Goal: Information Seeking & Learning: Learn about a topic

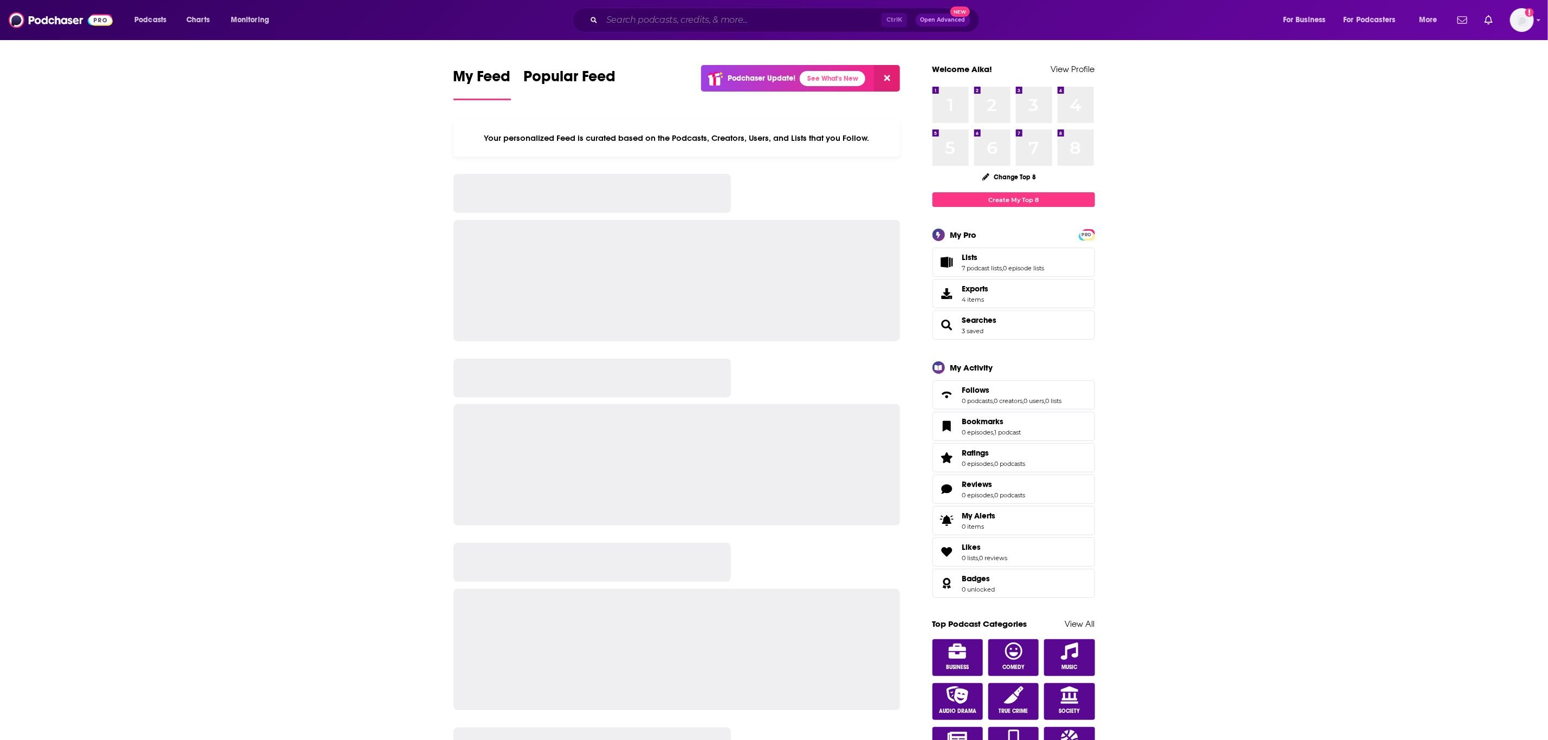
click at [722, 15] on input "Search podcasts, credits, & more..." at bounding box center [742, 19] width 280 height 17
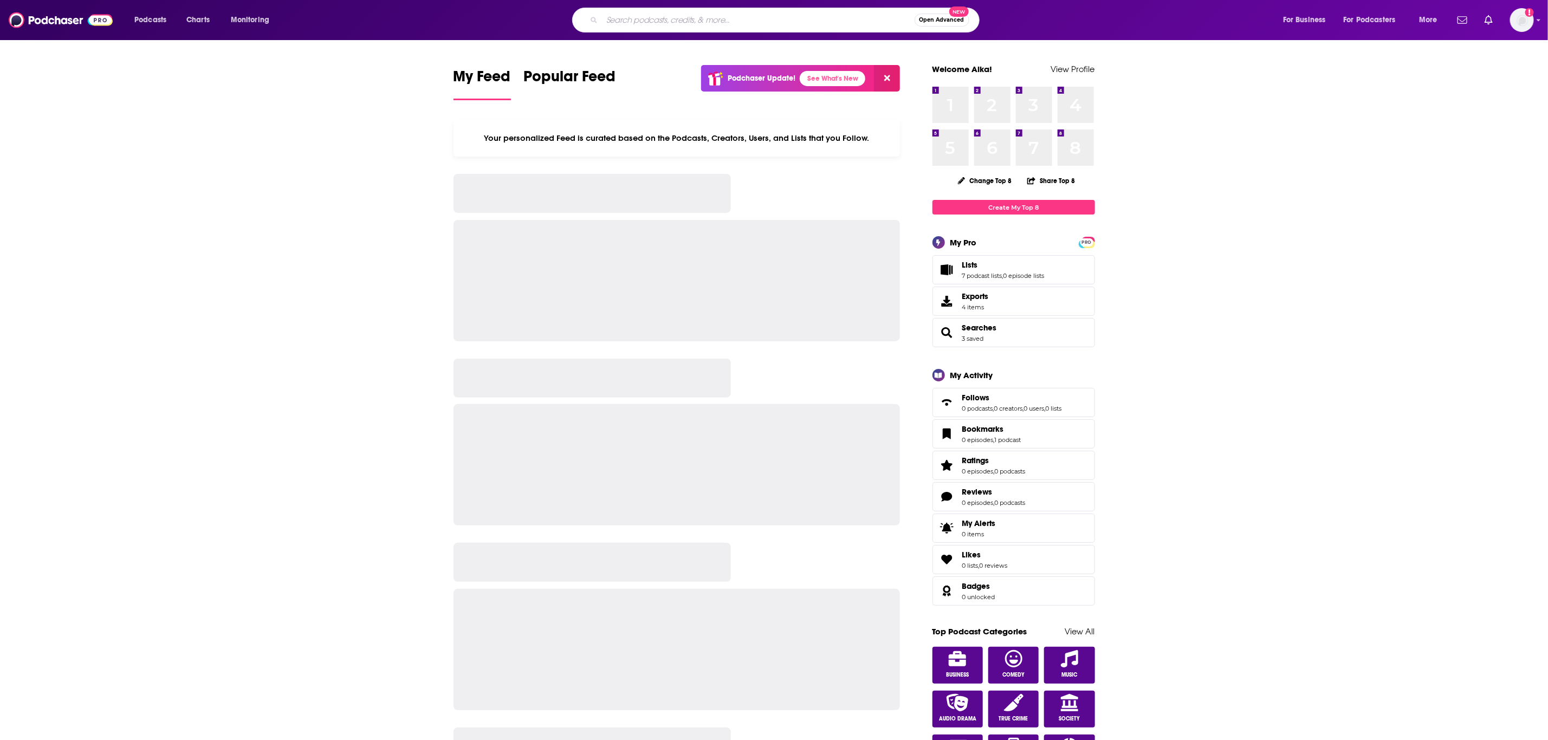
paste input "Decoding AI for Marketing"
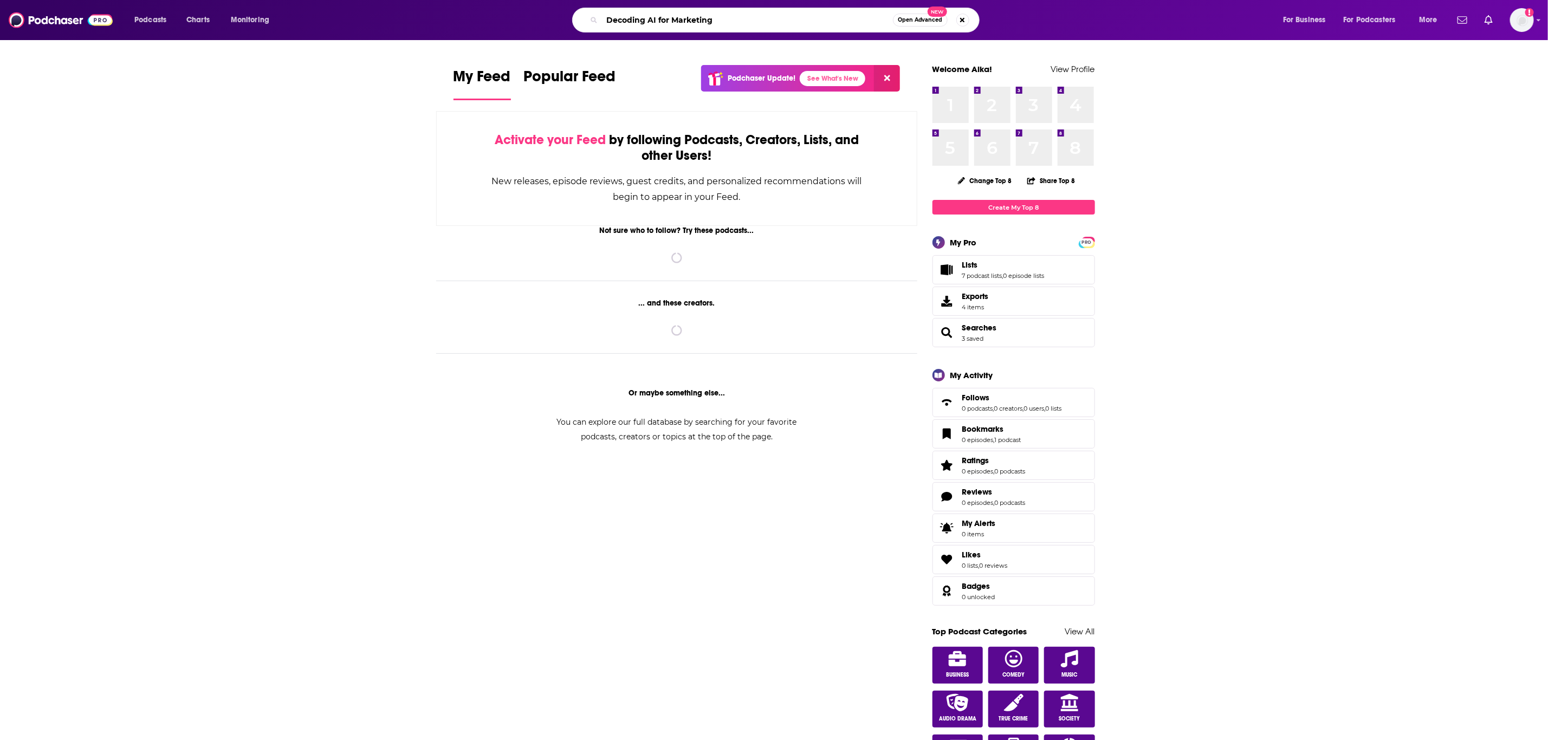
type input "Decoding AI for Marketing"
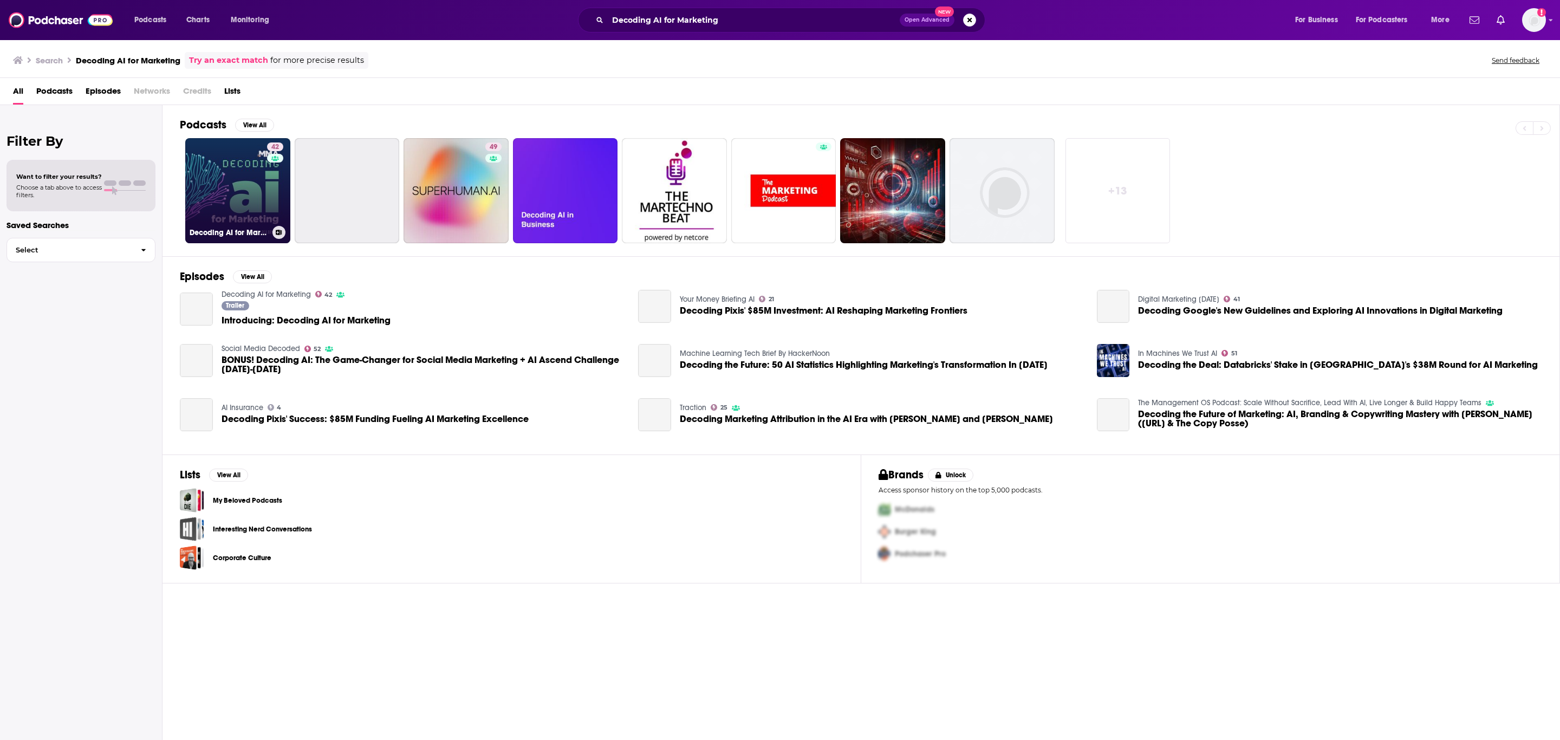
click at [226, 216] on link "42 Decoding AI for Marketing" at bounding box center [237, 190] width 105 height 105
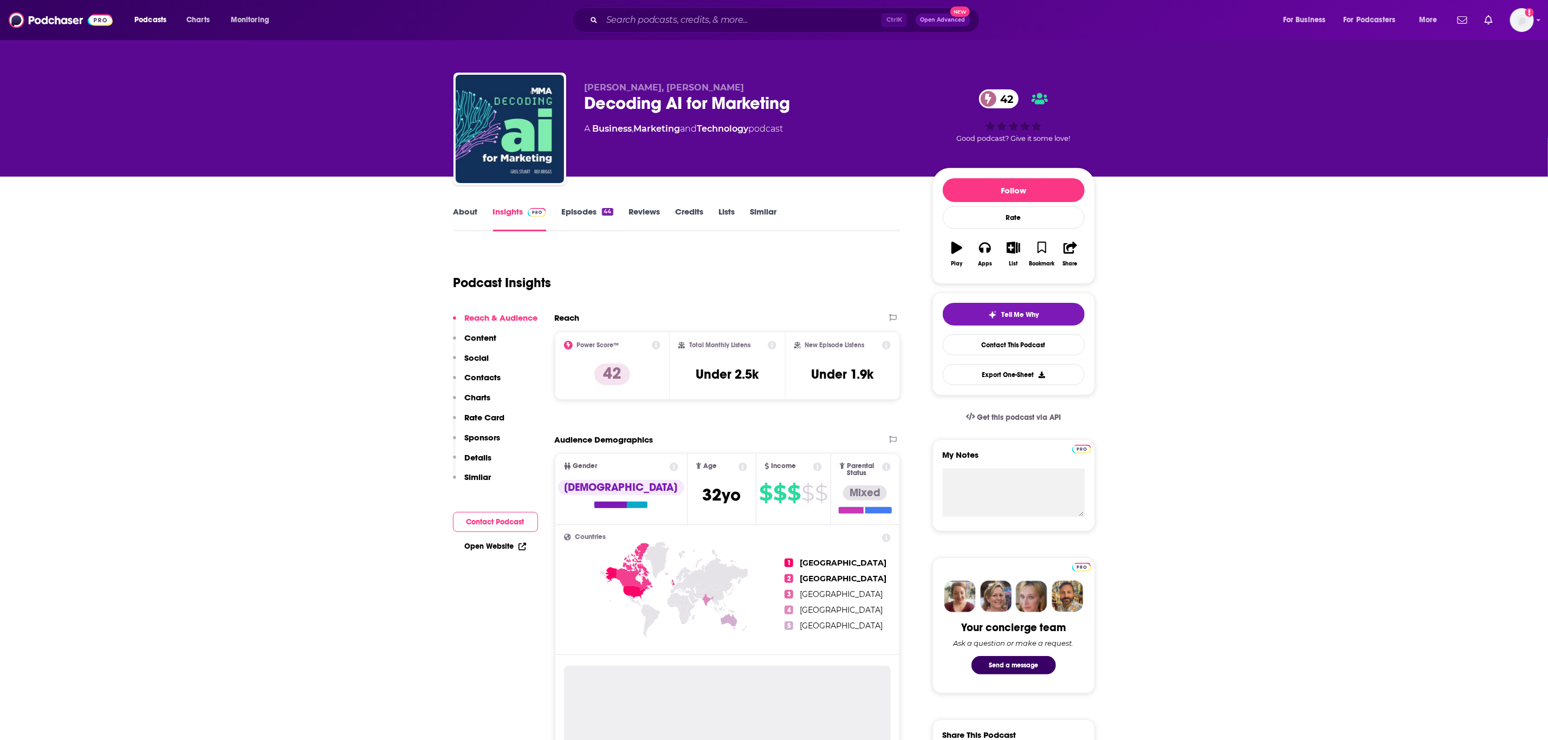
click at [467, 216] on link "About" at bounding box center [466, 218] width 24 height 25
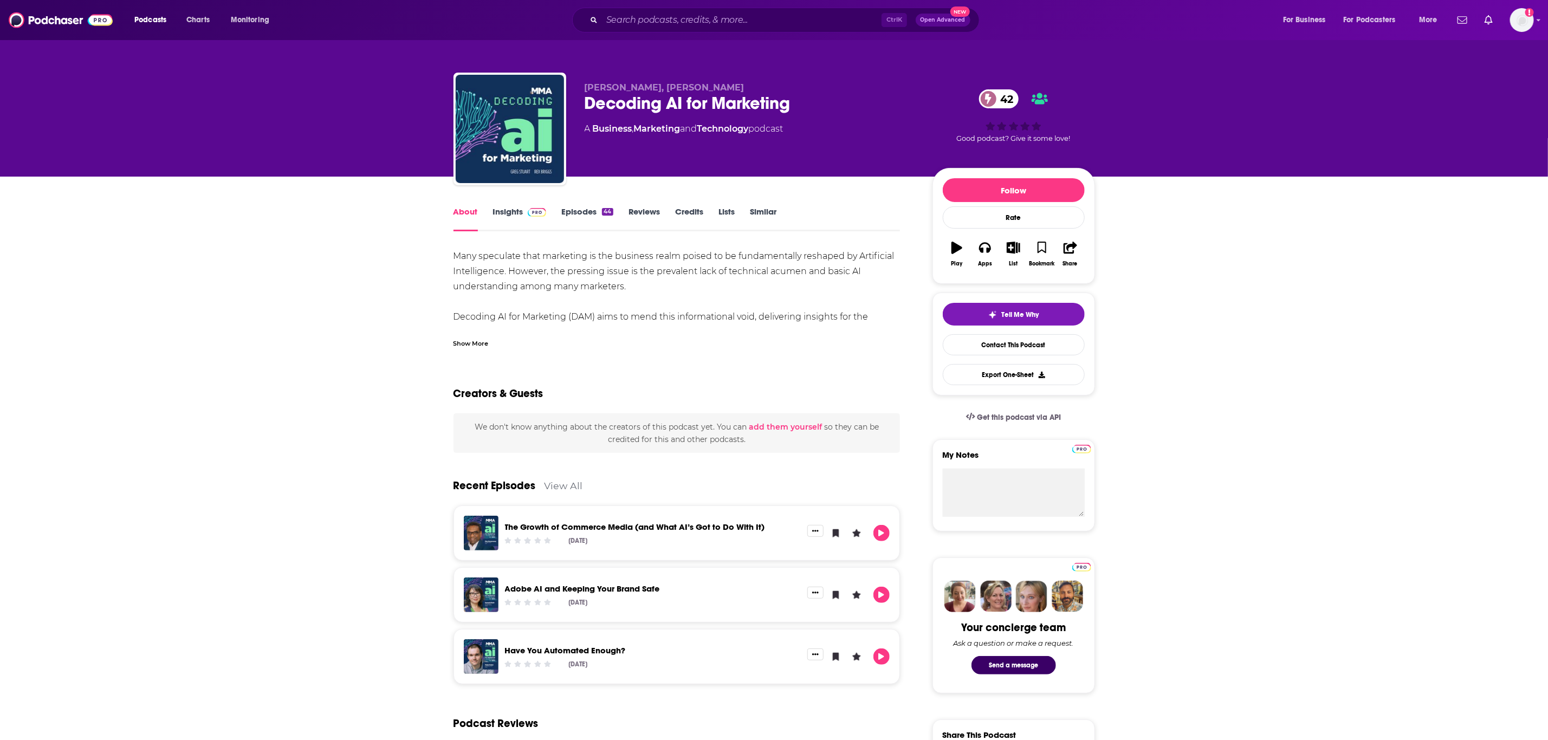
click at [477, 340] on div "Show More" at bounding box center [471, 343] width 35 height 10
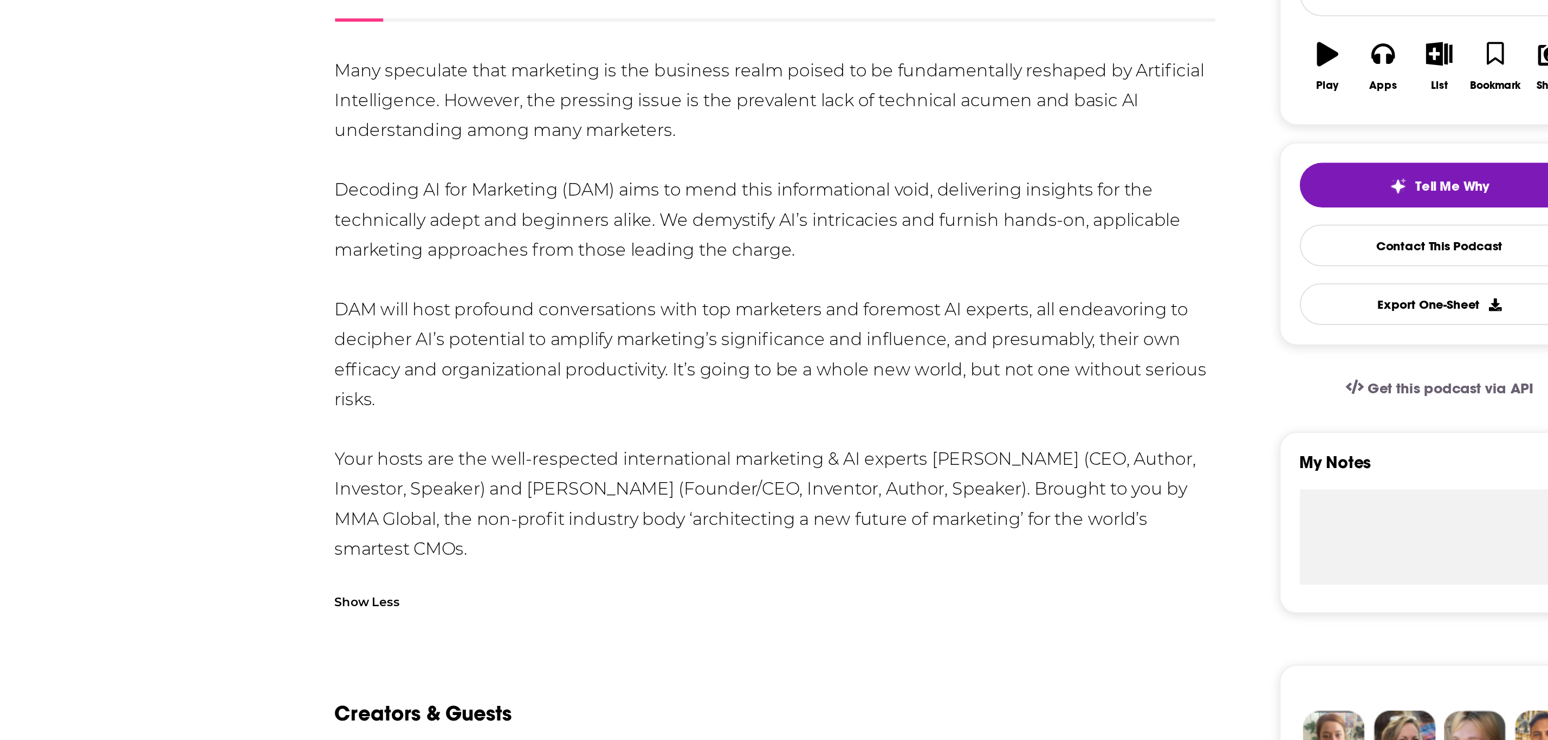
click at [616, 479] on div "Many speculate that marketing is the business realm poised to be fundamentally …" at bounding box center [677, 378] width 447 height 258
drag, startPoint x: 812, startPoint y: 452, endPoint x: 526, endPoint y: 470, distance: 286.6
click at [526, 470] on div "Many speculate that marketing is the business realm poised to be fundamentally …" at bounding box center [677, 378] width 447 height 258
copy div "CEO, Author, Investor, Speaker"
drag, startPoint x: 551, startPoint y: 462, endPoint x: 599, endPoint y: 470, distance: 48.5
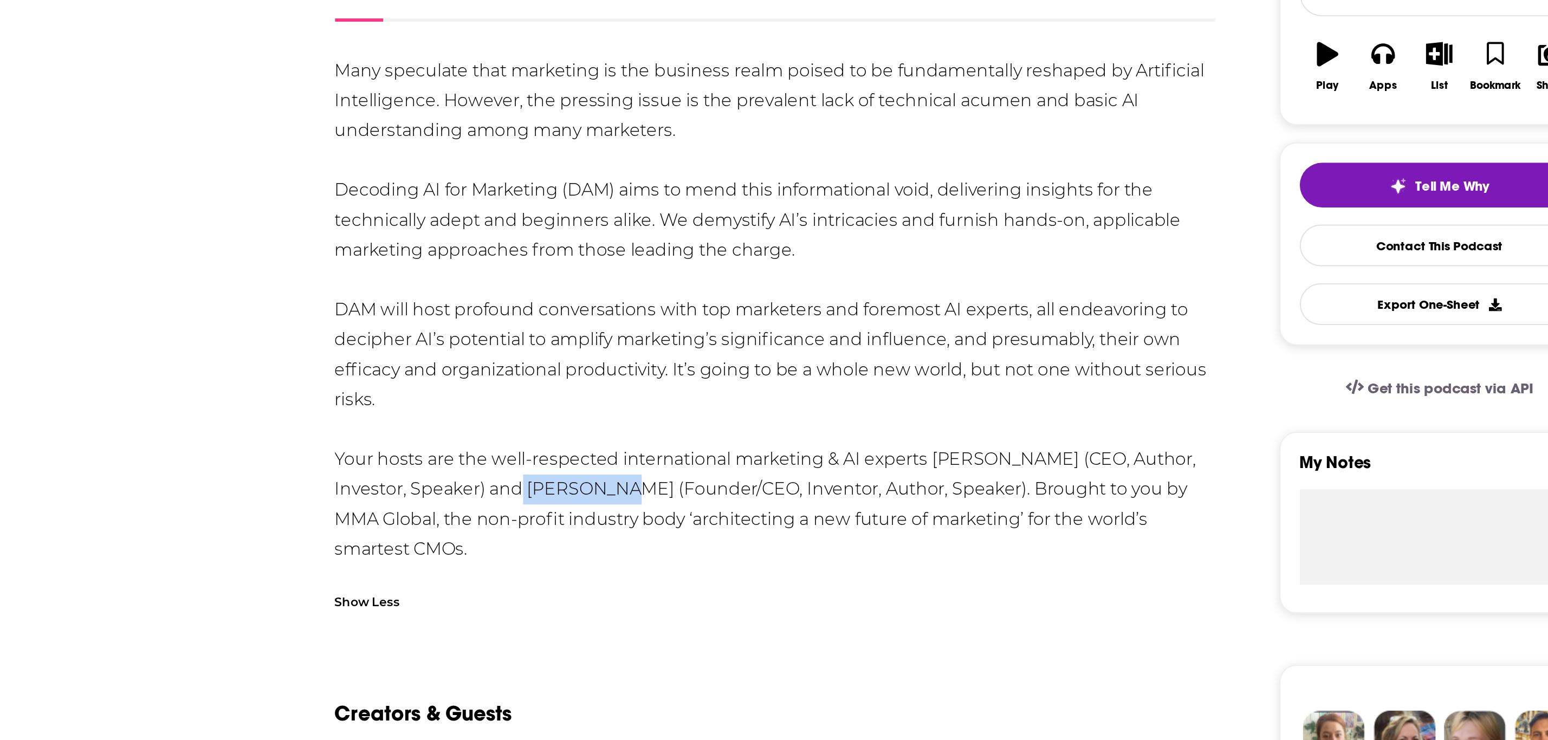
click at [599, 470] on div "Many speculate that marketing is the business realm poised to be fundamentally …" at bounding box center [677, 378] width 447 height 258
copy div "[PERSON_NAME]"
click at [723, 469] on div "Many speculate that marketing is the business realm poised to be fundamentally …" at bounding box center [677, 378] width 447 height 258
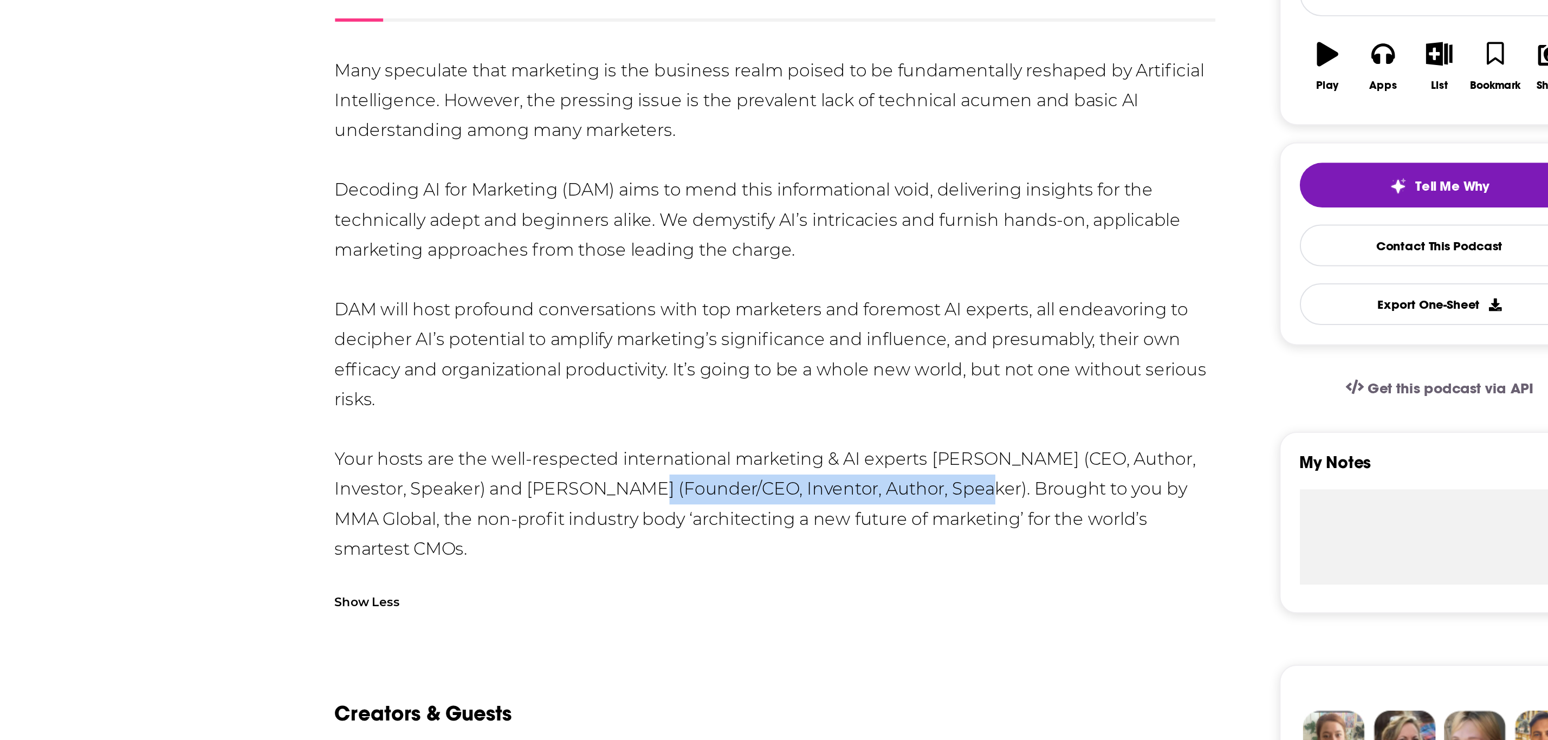
drag, startPoint x: 773, startPoint y: 470, endPoint x: 608, endPoint y: 470, distance: 165.3
click at [608, 470] on div "Many speculate that marketing is the business realm poised to be fundamentally …" at bounding box center [677, 378] width 447 height 258
click at [600, 469] on div "Many speculate that marketing is the business realm poised to be fundamentally …" at bounding box center [677, 378] width 447 height 258
drag, startPoint x: 601, startPoint y: 469, endPoint x: 761, endPoint y: 464, distance: 160.5
click at [761, 464] on div "Many speculate that marketing is the business realm poised to be fundamentally …" at bounding box center [677, 378] width 447 height 258
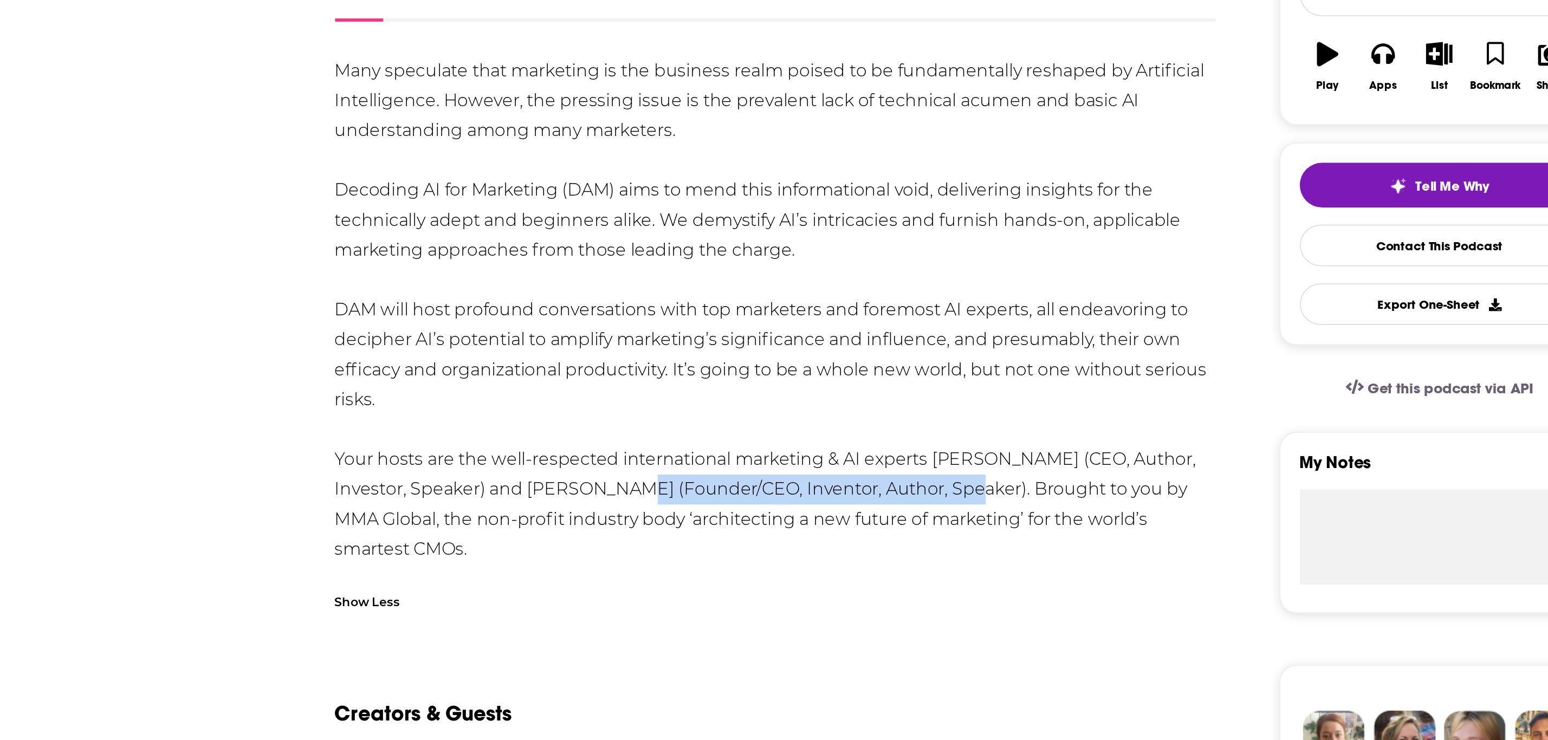
copy div "Founder/CEO, Inventor, Author, Speaker"
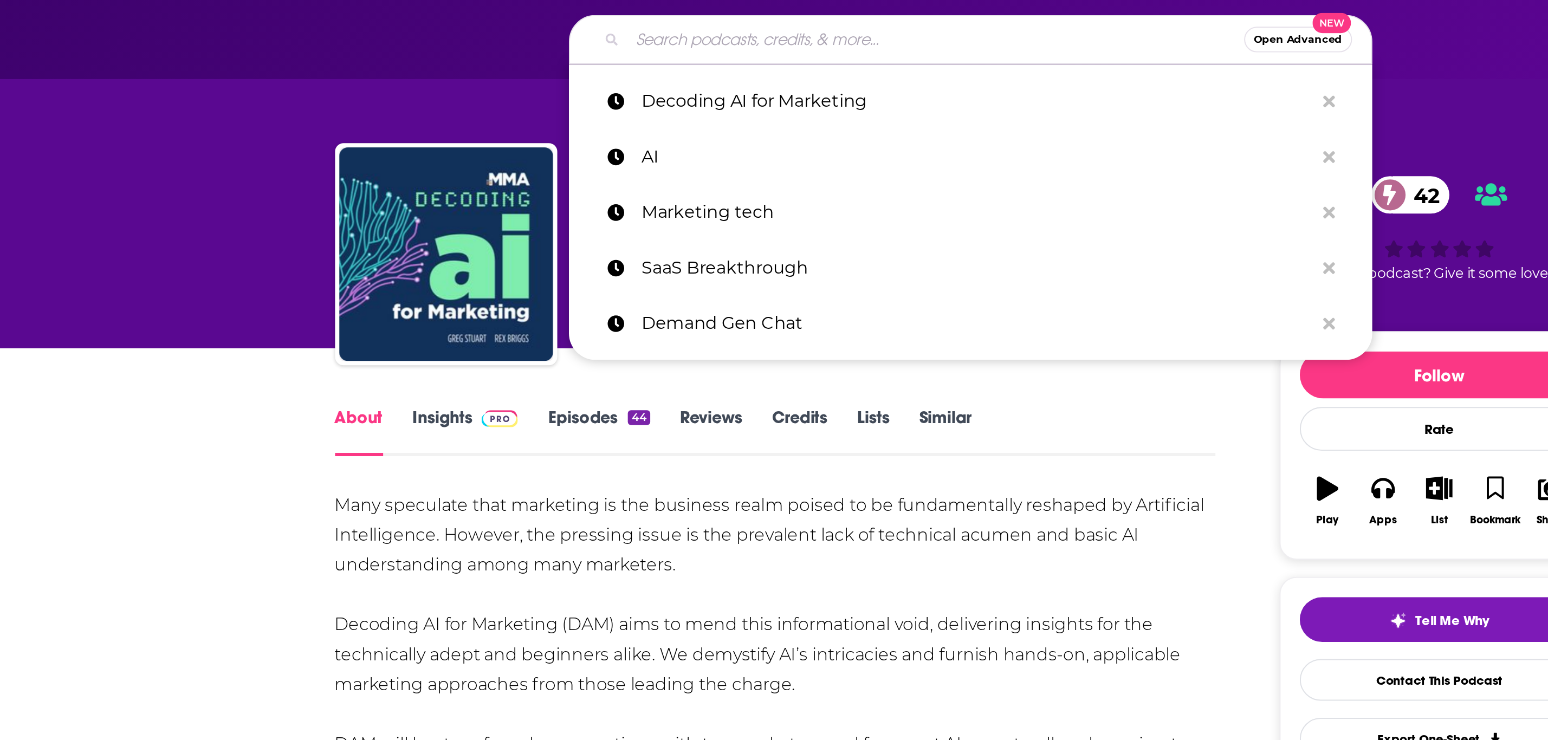
click at [621, 14] on input "Search podcasts, credits, & more..." at bounding box center [758, 19] width 313 height 17
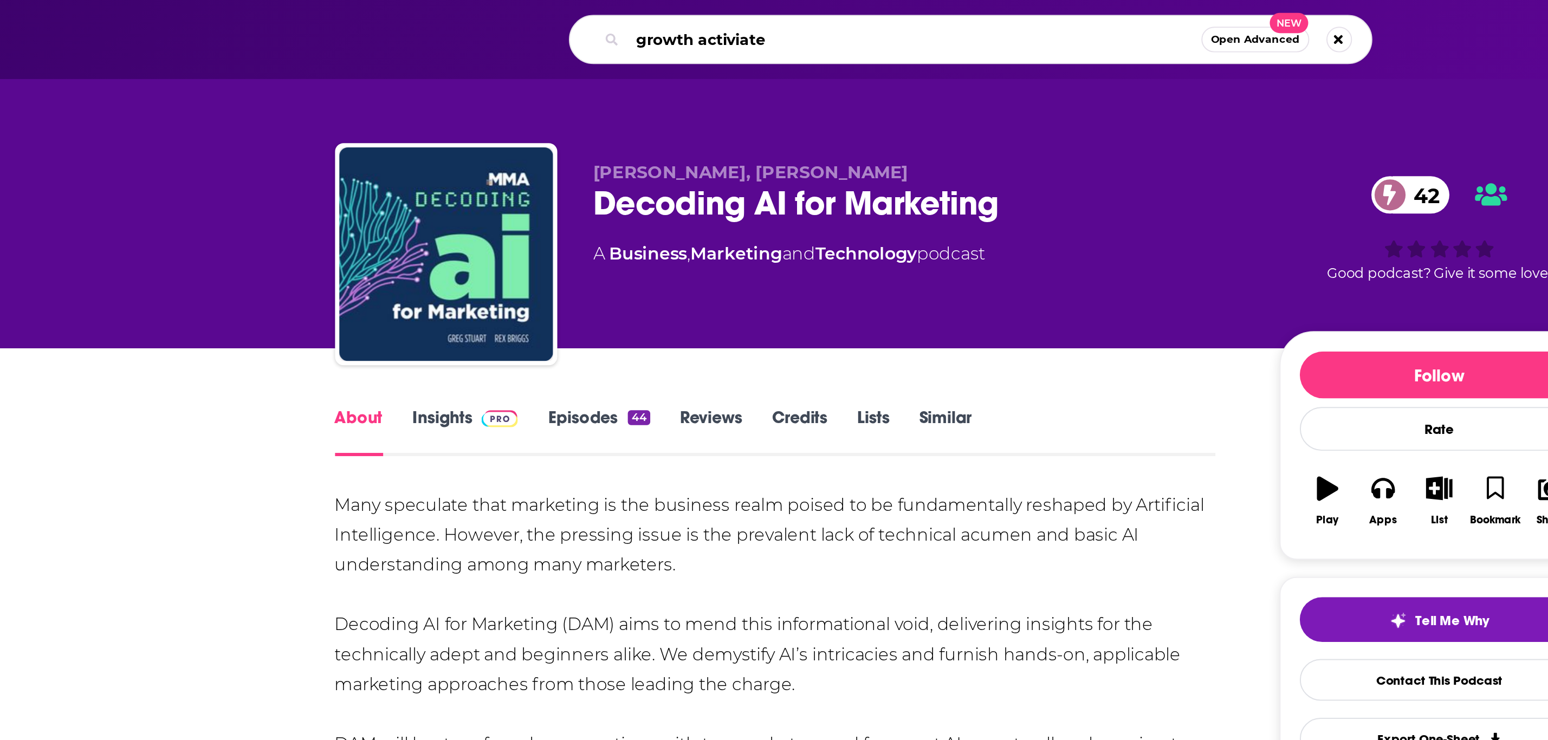
type input "growth activiated"
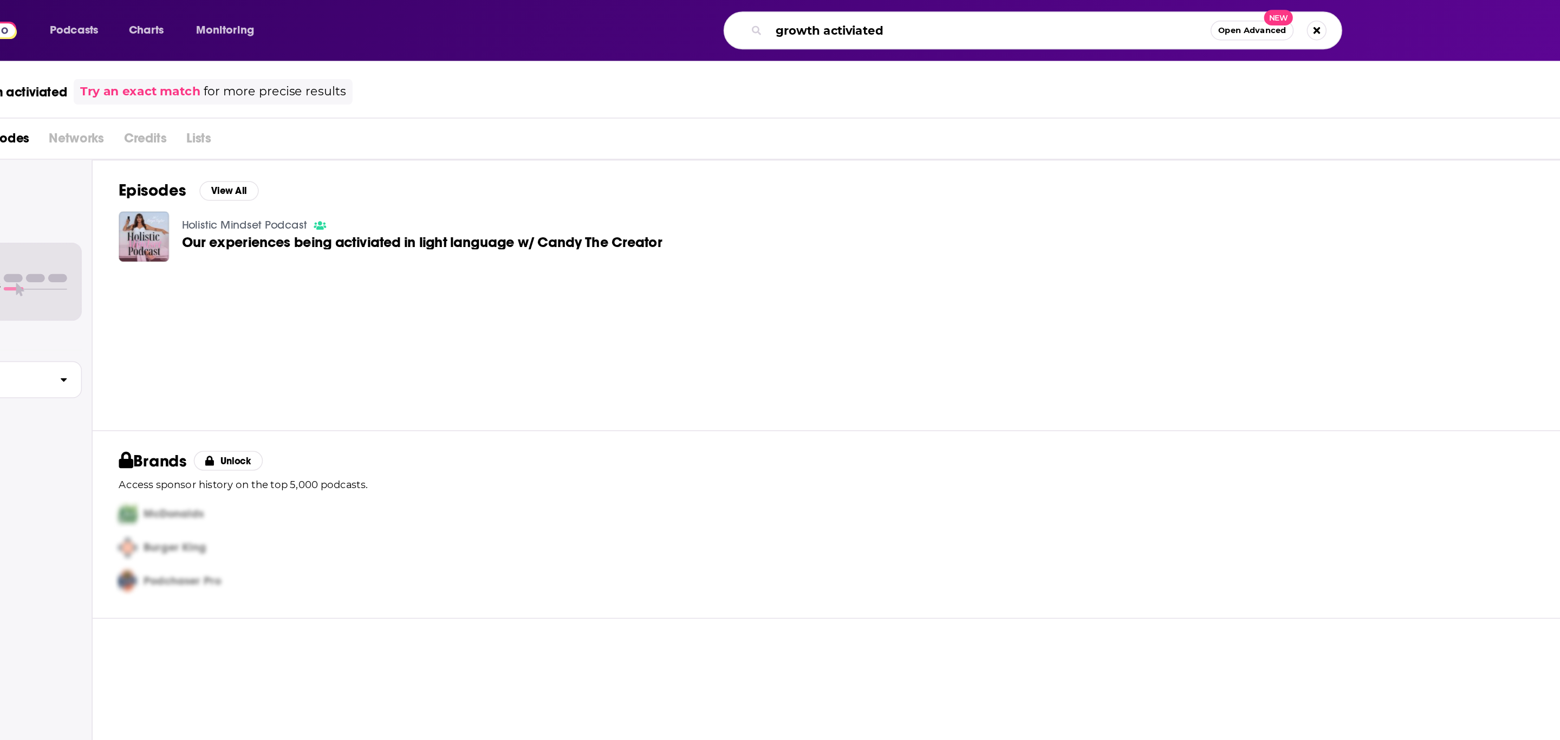
drag, startPoint x: 696, startPoint y: 20, endPoint x: 645, endPoint y: 22, distance: 51.0
click at [645, 22] on input "growth activiated" at bounding box center [753, 19] width 291 height 17
type input "growth activated"
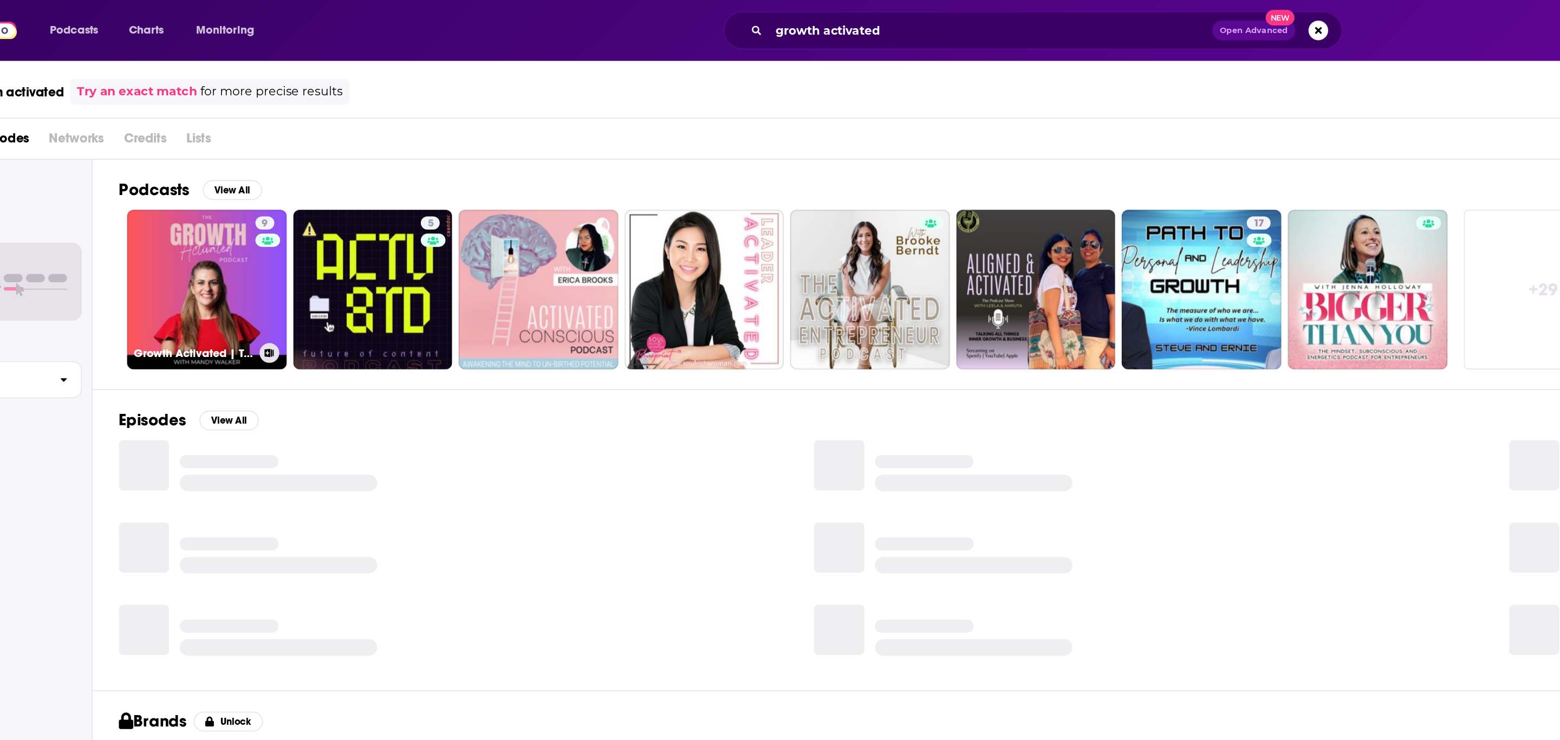
click at [204, 164] on link "9 Growth Activated | The B2B Marketing Leadership Podcast" at bounding box center [237, 190] width 105 height 105
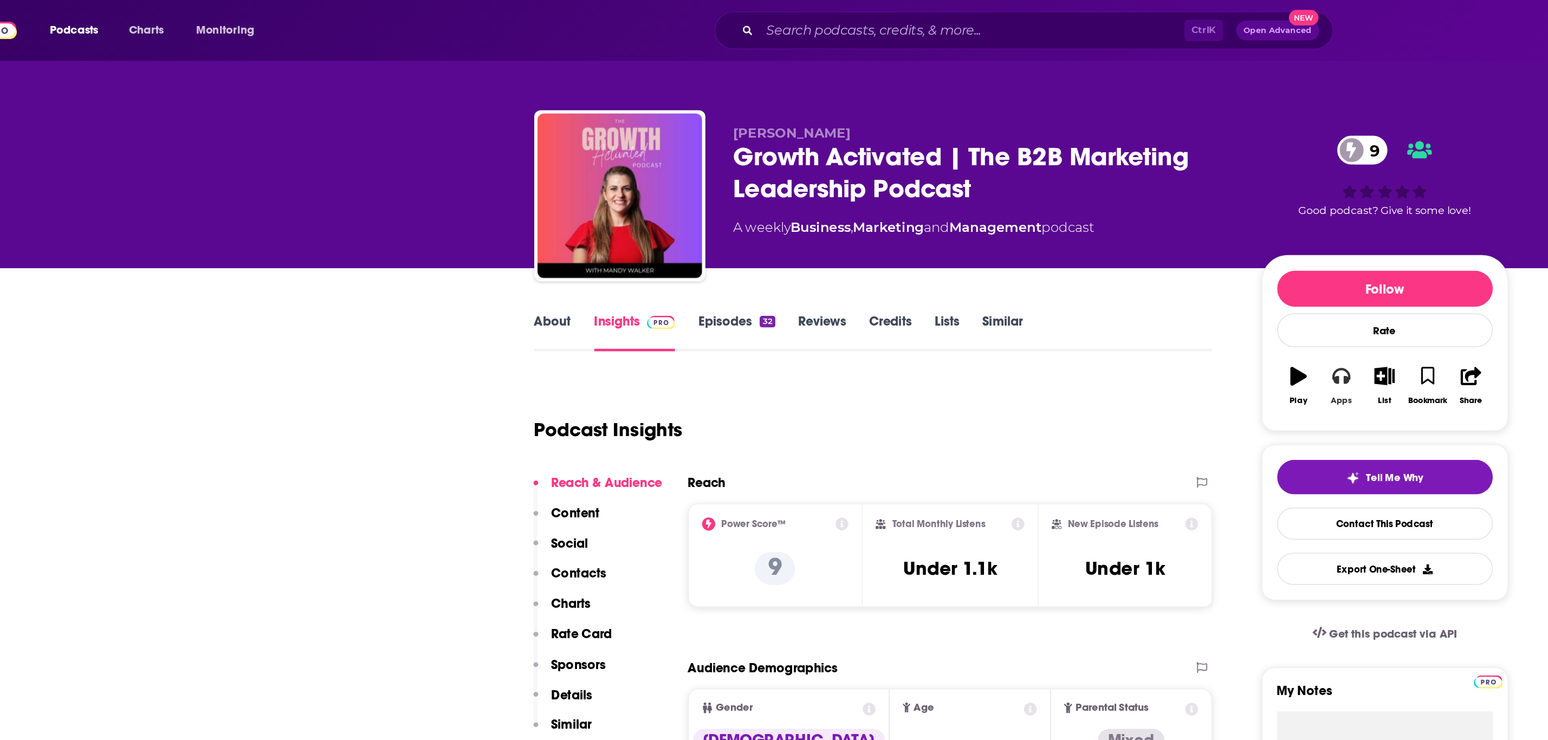
click at [988, 250] on icon "button" at bounding box center [985, 248] width 12 height 11
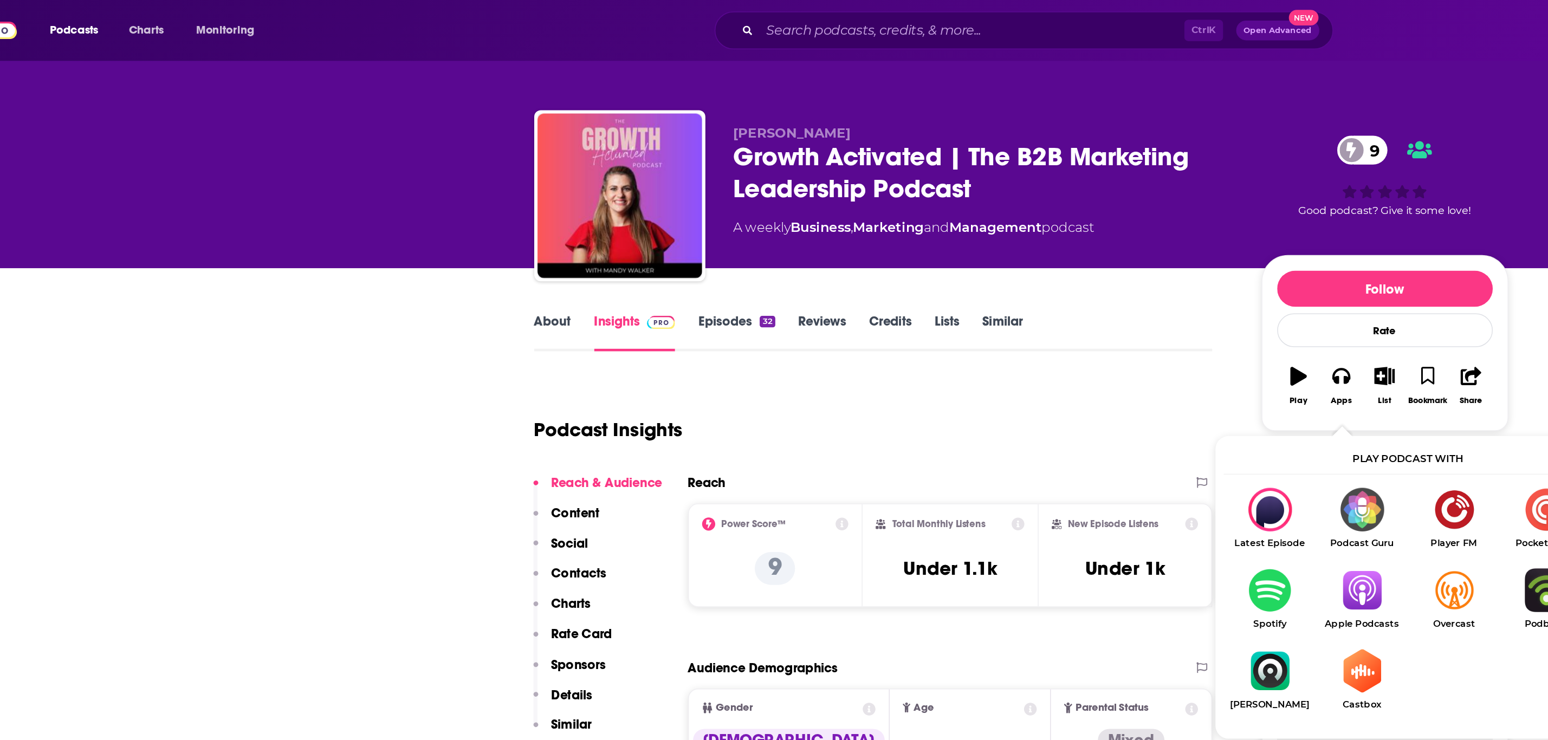
click at [1003, 378] on img "Show Listen On dropdown" at bounding box center [998, 388] width 61 height 29
